Goal: Task Accomplishment & Management: Manage account settings

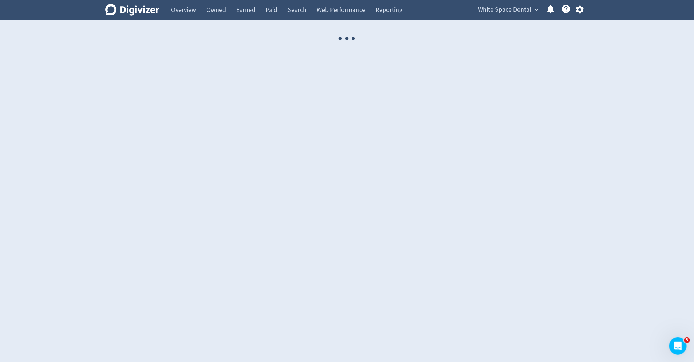
select select "USER"
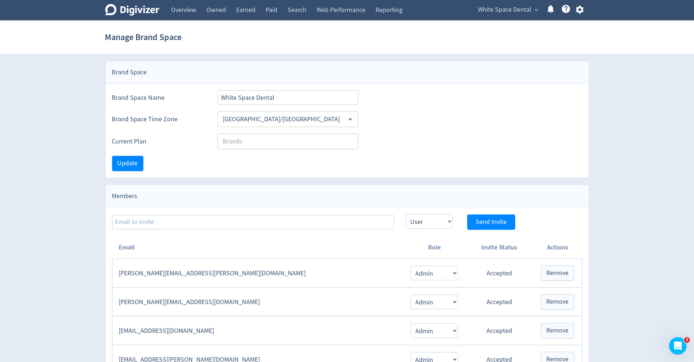
click at [496, 13] on span "White Space Dental" at bounding box center [504, 10] width 53 height 12
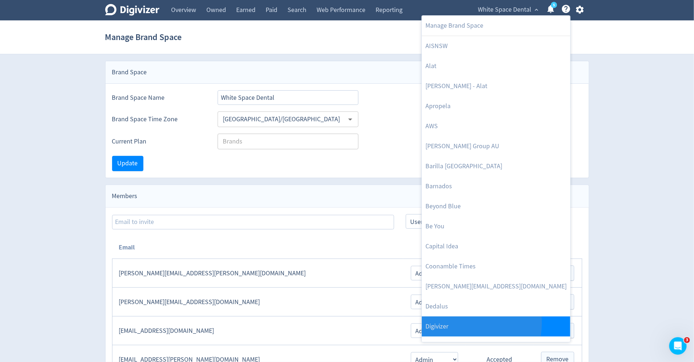
click at [468, 323] on link "Digivizer" at bounding box center [496, 326] width 148 height 20
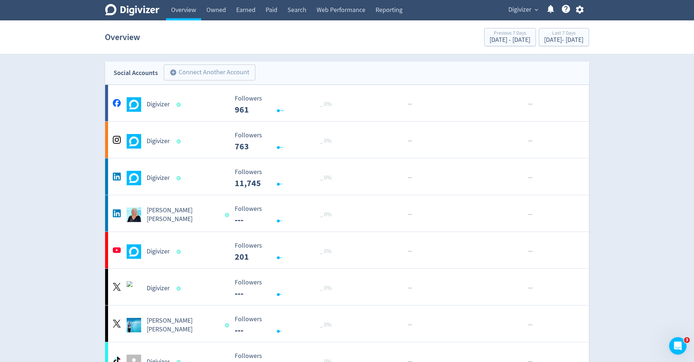
click at [579, 12] on icon "button" at bounding box center [580, 10] width 8 height 8
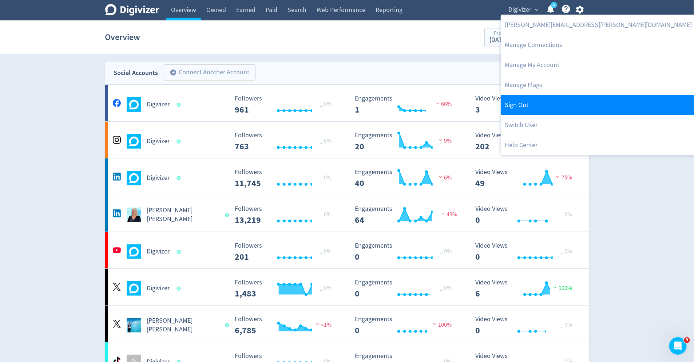
click at [542, 106] on link "Sign Out" at bounding box center [598, 105] width 194 height 20
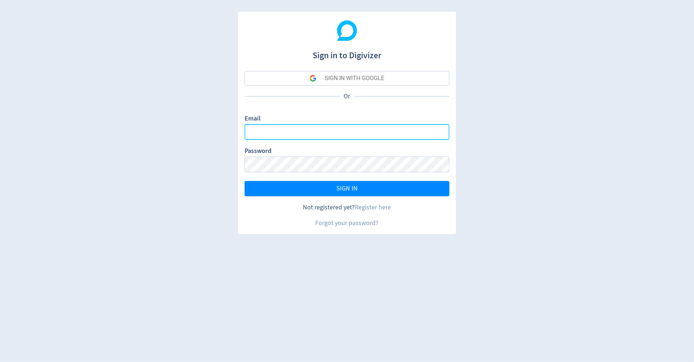
type input "sanjita.shah@digivizer.com"
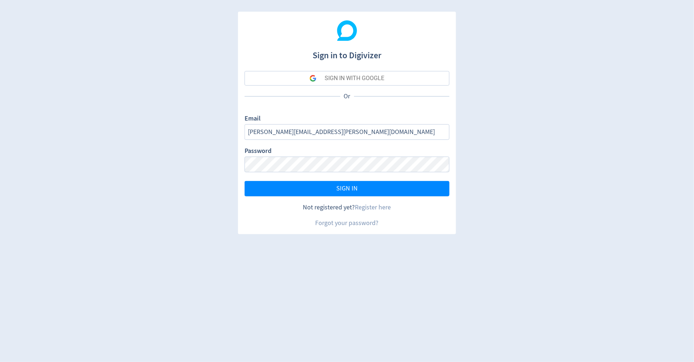
click at [409, 81] on button "SIGN IN WITH GOOGLE" at bounding box center [346, 78] width 205 height 15
